Goal: Task Accomplishment & Management: Manage account settings

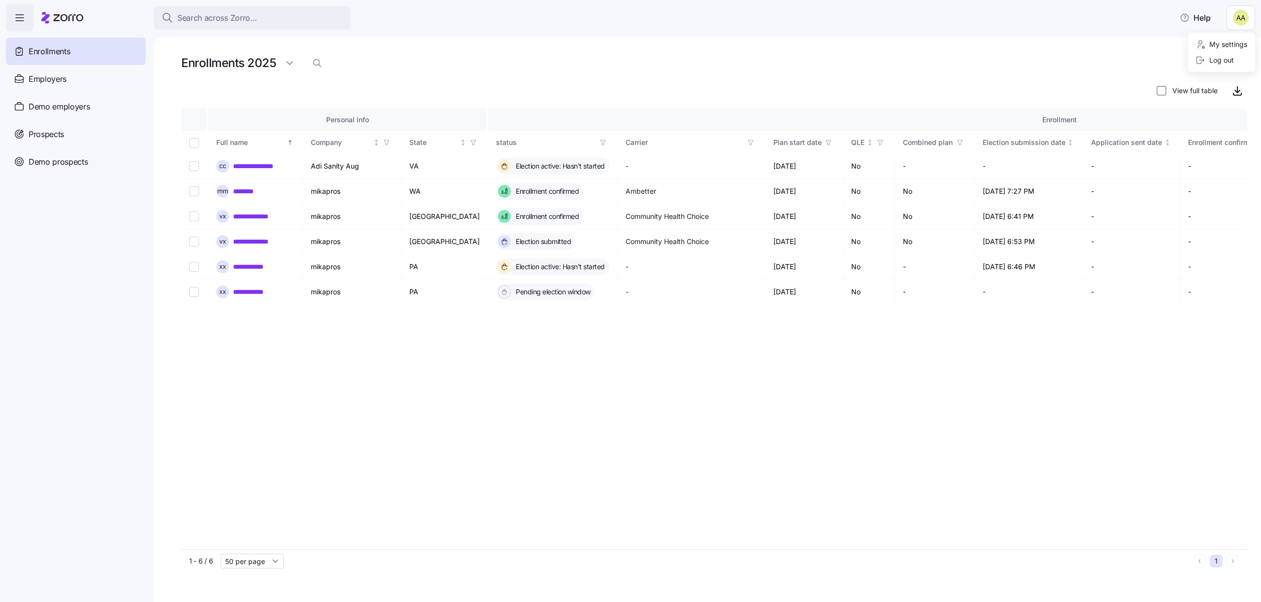
click at [1239, 17] on html "**********" at bounding box center [630, 298] width 1261 height 596
click at [1215, 65] on div "Log out" at bounding box center [1215, 60] width 38 height 11
